Goal: Information Seeking & Learning: Learn about a topic

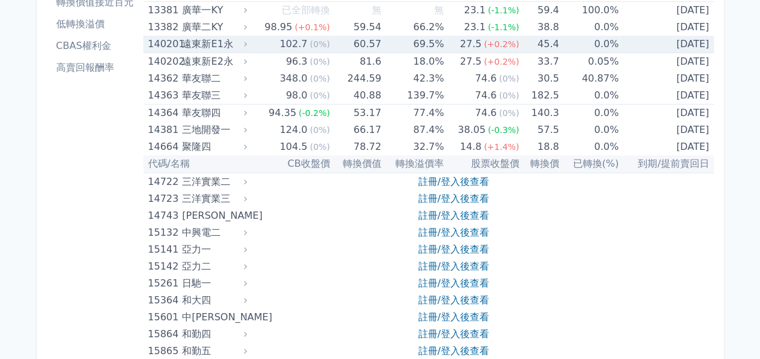
scroll to position [181, 0]
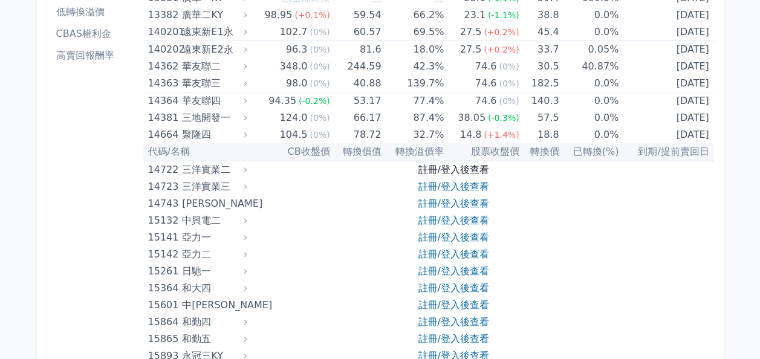
click at [484, 168] on link "註冊/登入後查看" at bounding box center [453, 169] width 71 height 11
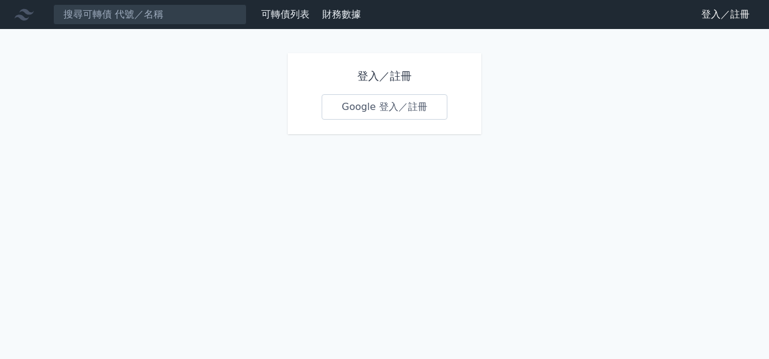
click at [385, 103] on link "Google 登入／註冊" at bounding box center [385, 106] width 126 height 25
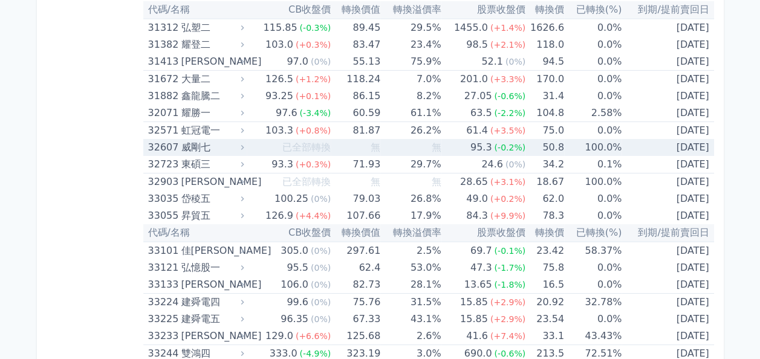
scroll to position [2117, 0]
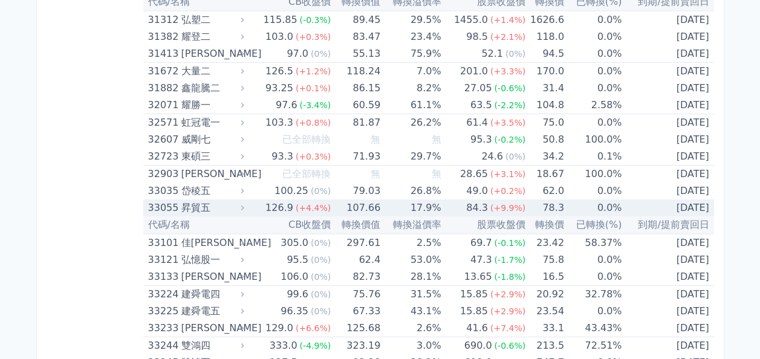
click at [206, 203] on div "昇貿五" at bounding box center [211, 208] width 60 height 17
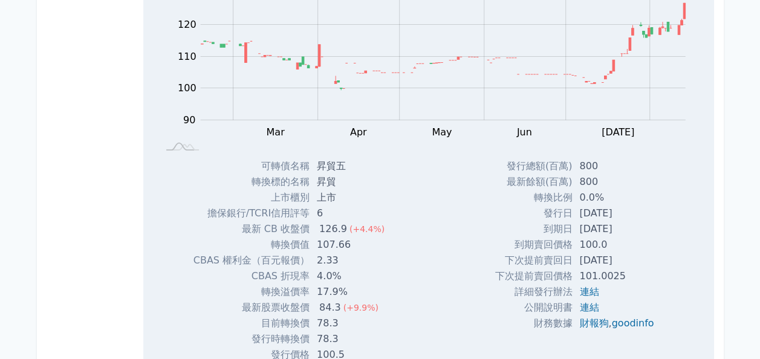
scroll to position [2419, 0]
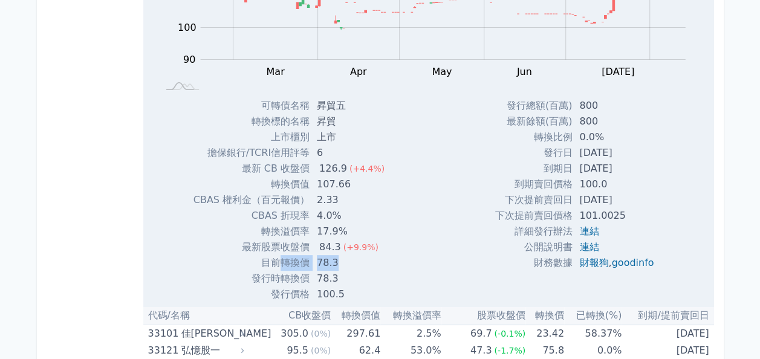
drag, startPoint x: 284, startPoint y: 261, endPoint x: 339, endPoint y: 260, distance: 54.4
click at [339, 260] on tr "目前轉換價 78.3" at bounding box center [294, 263] width 201 height 16
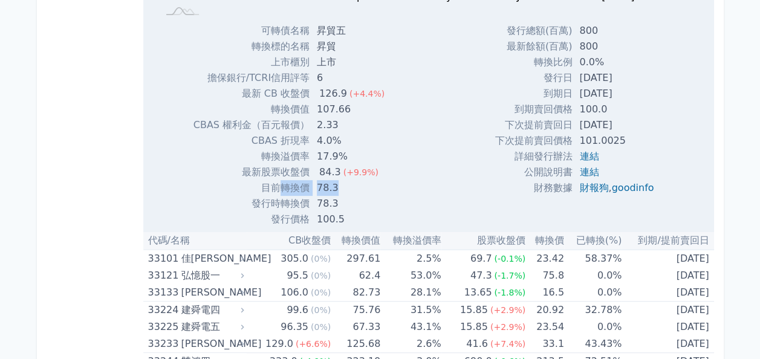
scroll to position [2540, 0]
